Goal: Navigation & Orientation: Find specific page/section

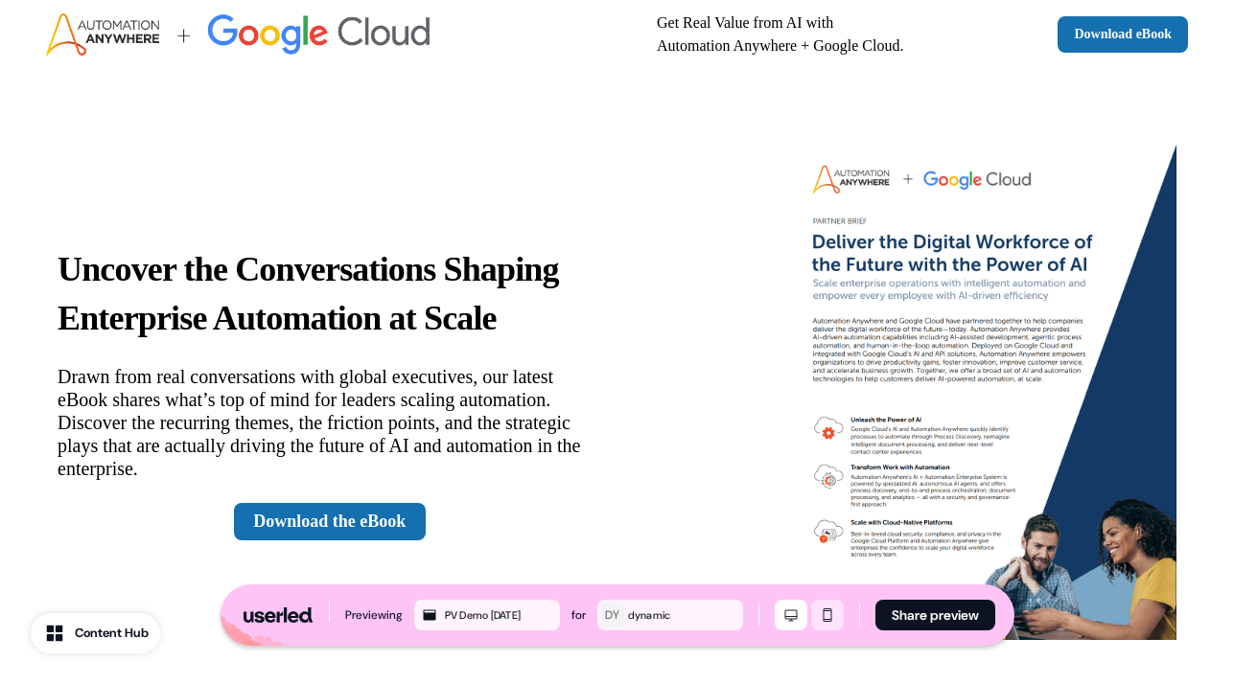
click at [829, 613] on icon "Mobile mode" at bounding box center [826, 615] width 9 height 13
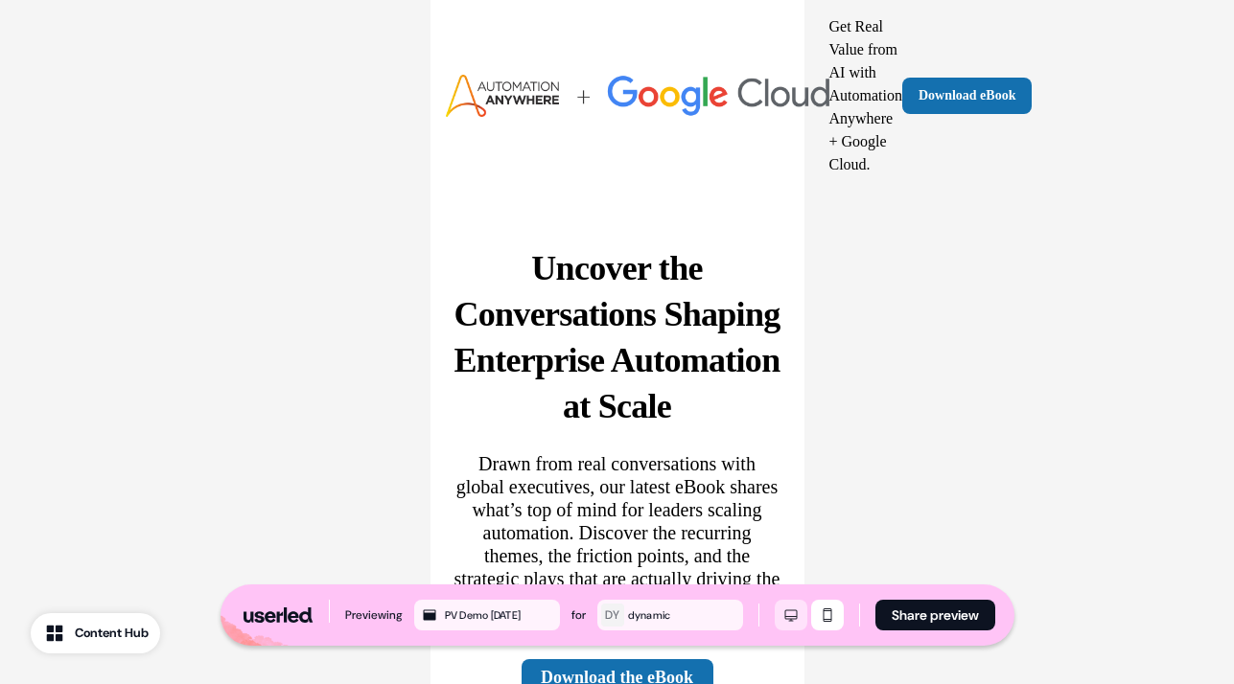
click at [793, 615] on icon "Desktop mode" at bounding box center [790, 615] width 23 height 15
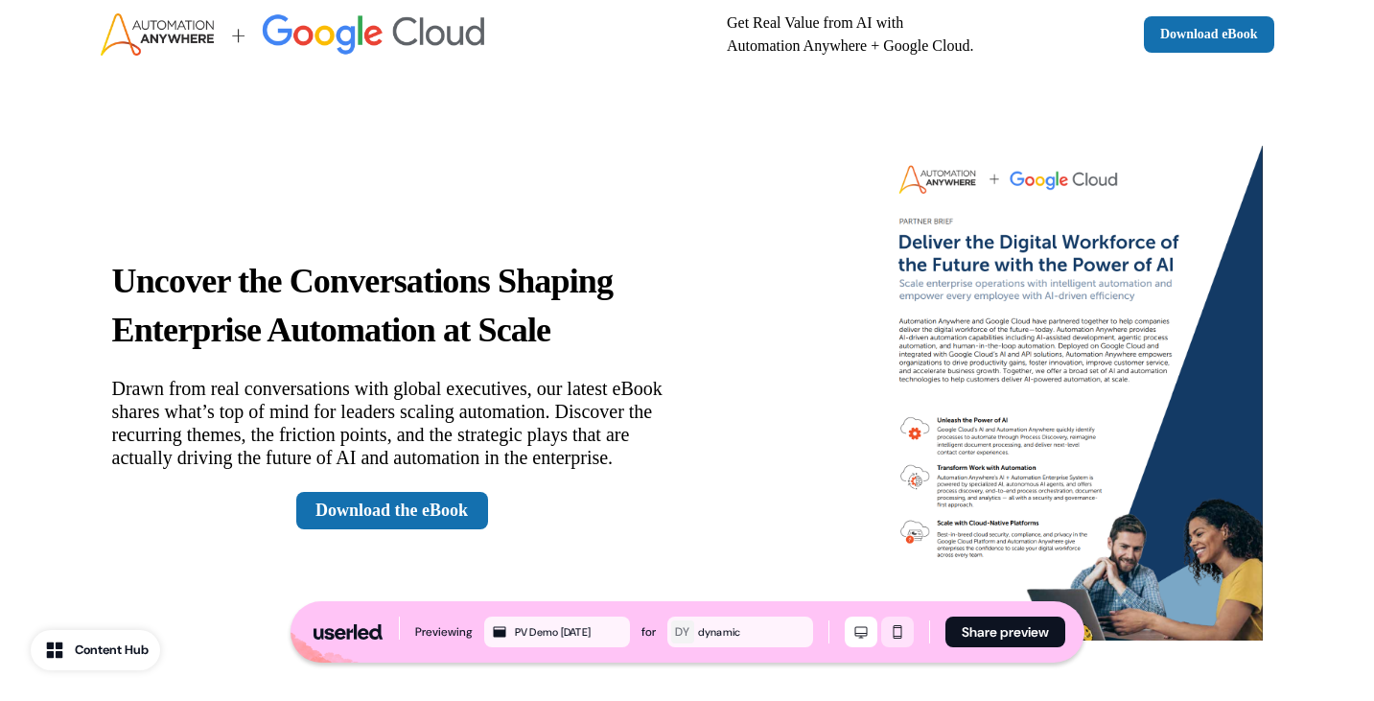
click at [896, 630] on icon "Mobile mode" at bounding box center [897, 631] width 23 height 15
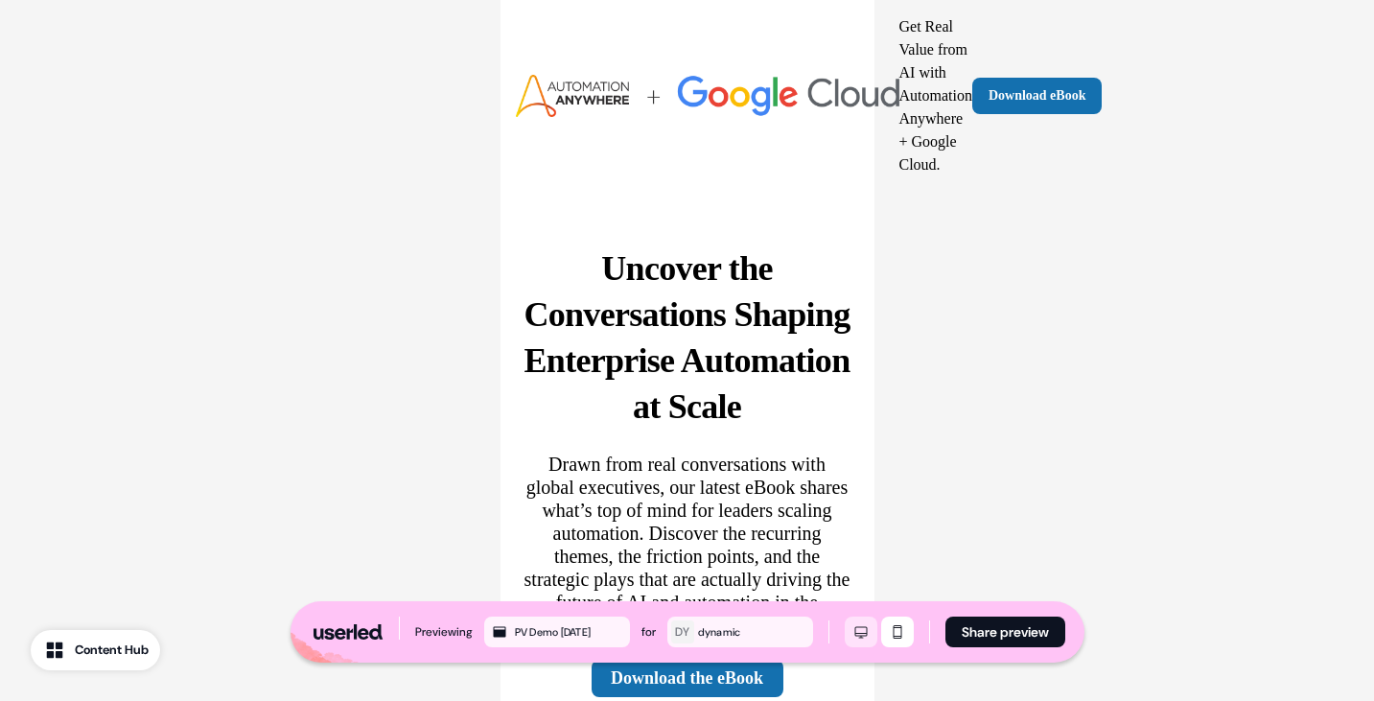
click at [858, 630] on icon "Desktop mode" at bounding box center [860, 631] width 23 height 15
